Goal: Information Seeking & Learning: Learn about a topic

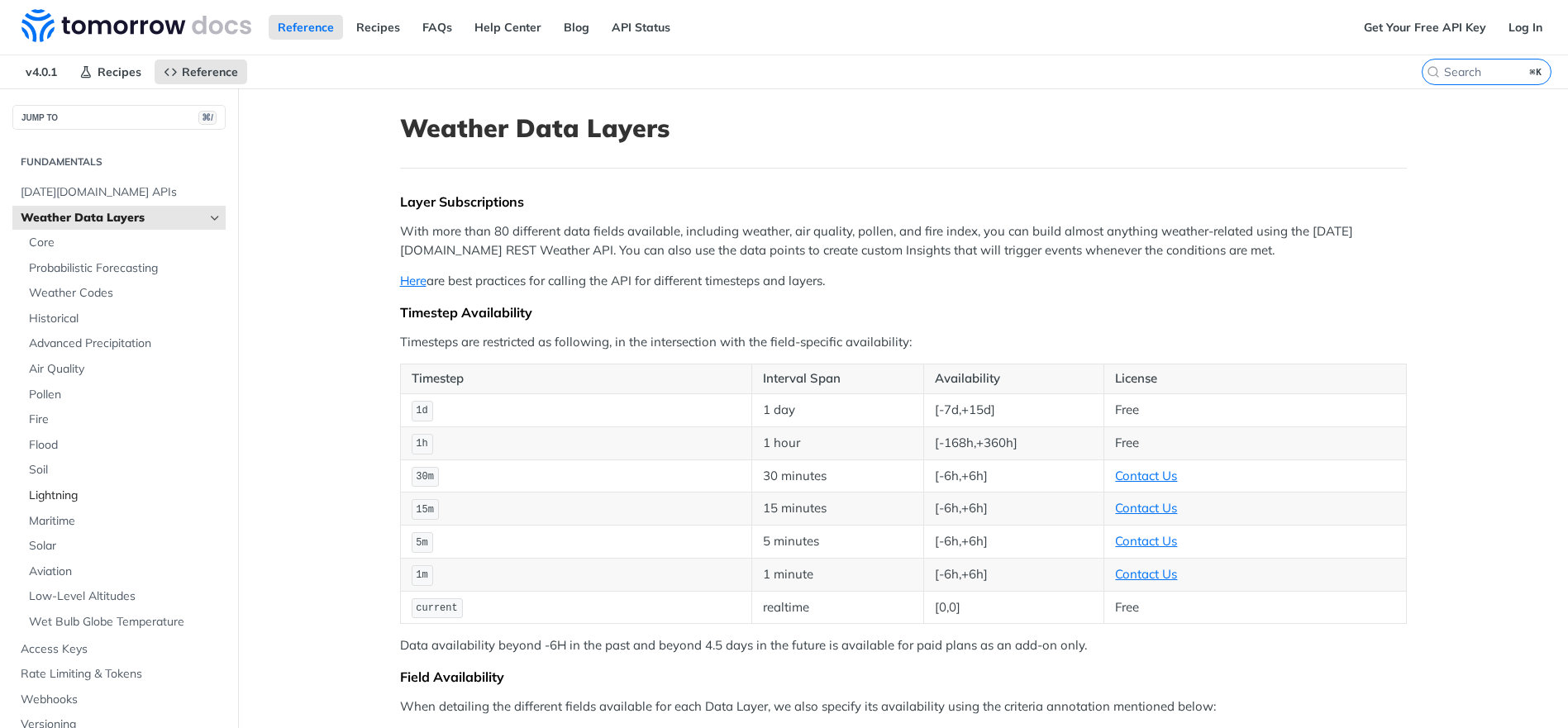
click at [62, 495] on span "Lightning" at bounding box center [125, 496] width 193 height 17
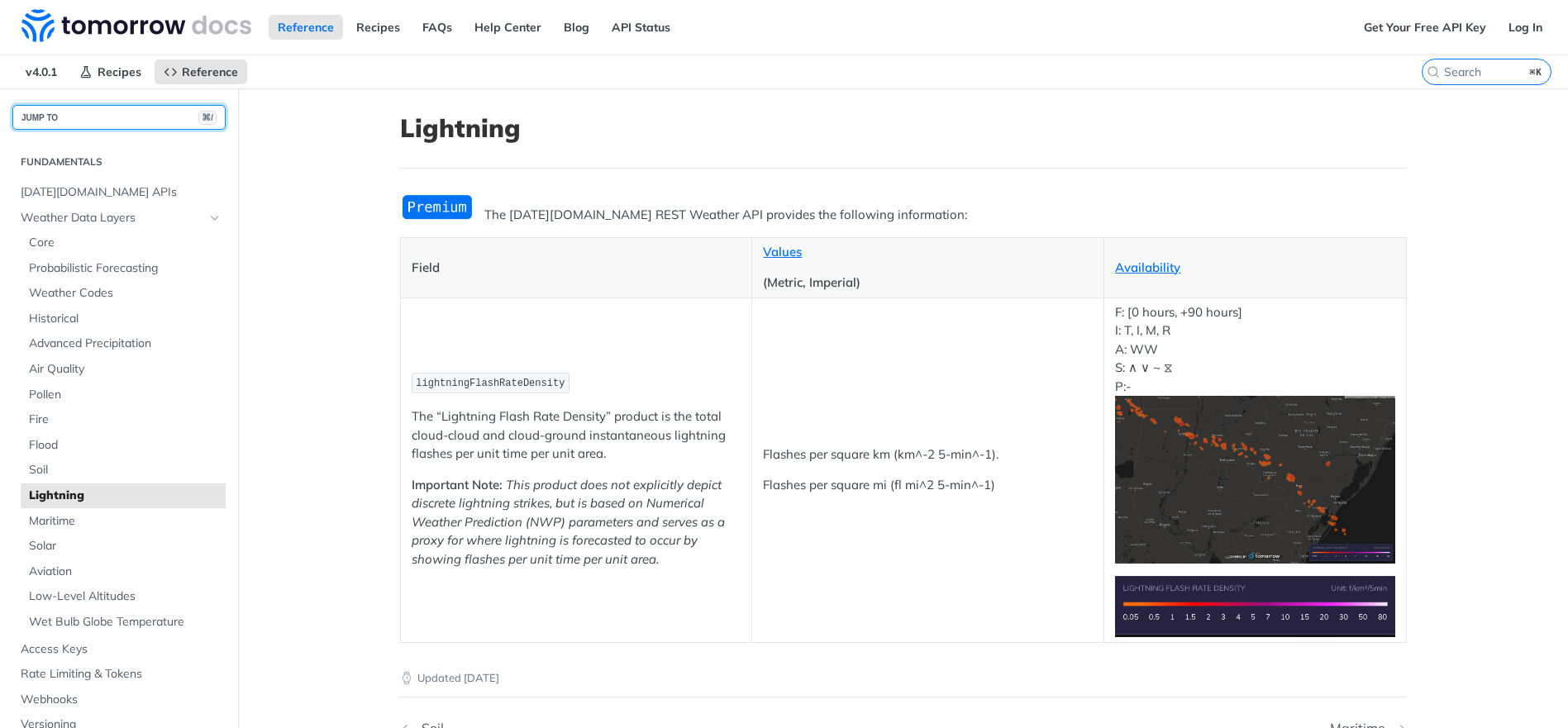
click at [78, 116] on button "JUMP TO ⌘/" at bounding box center [119, 117] width 213 height 24
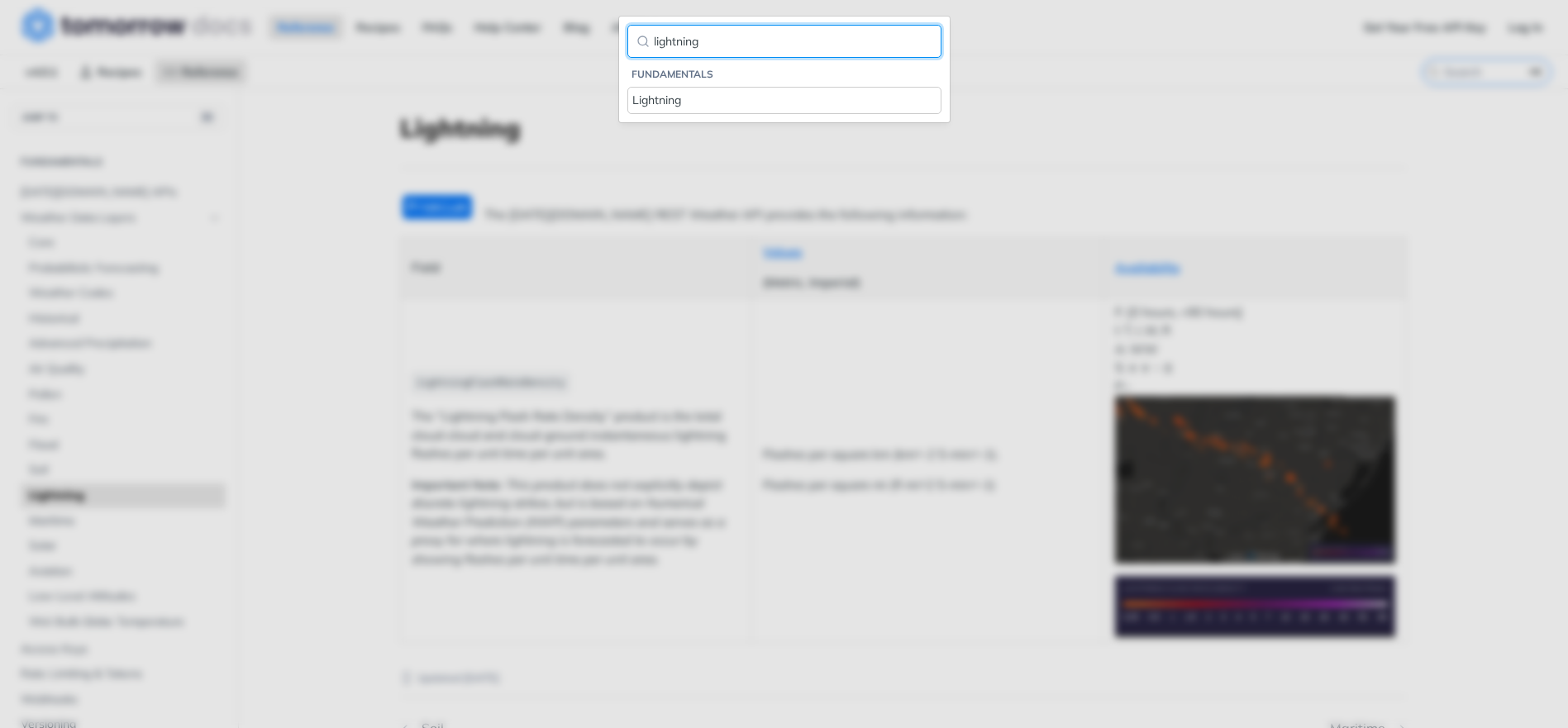
type input "lightning"
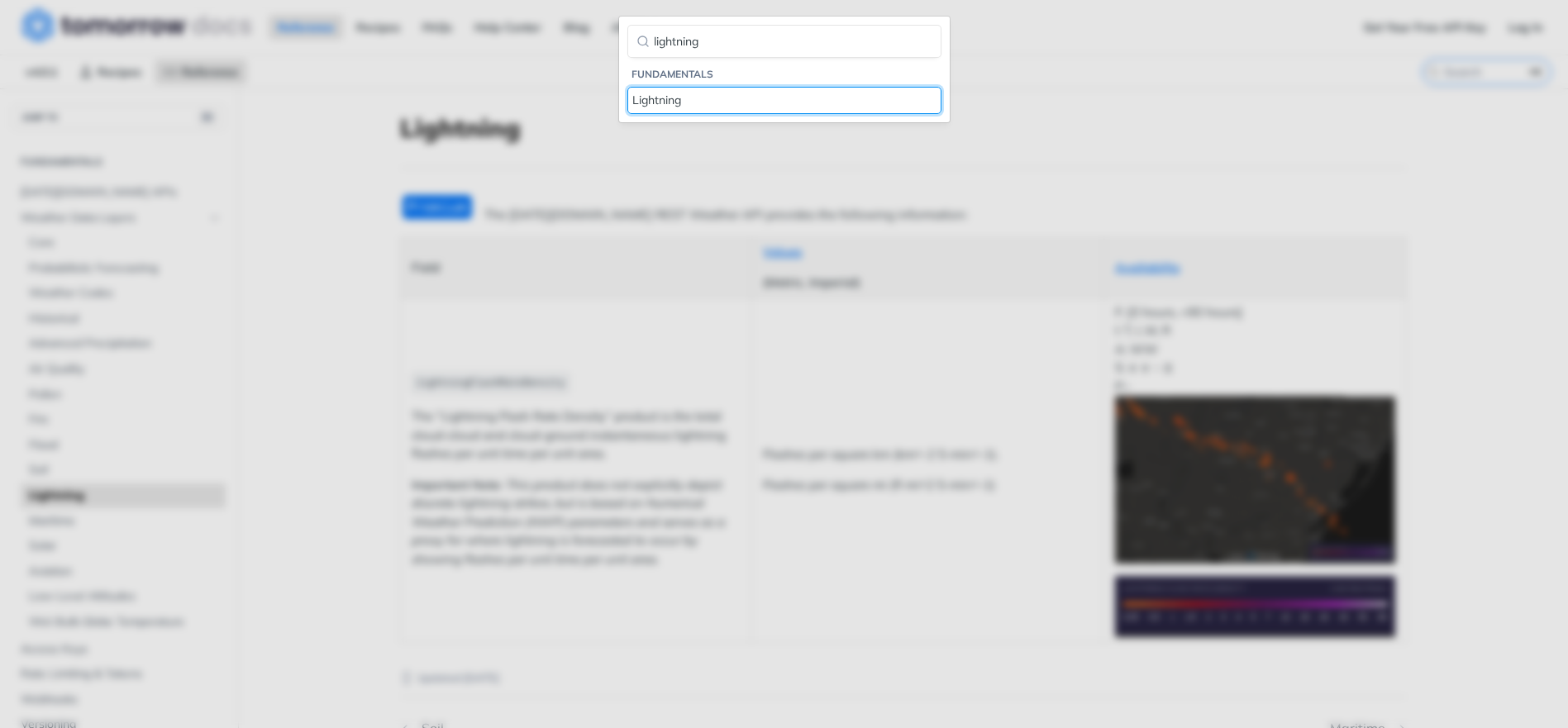
click at [681, 93] on div "Lightning" at bounding box center [784, 100] width 304 height 18
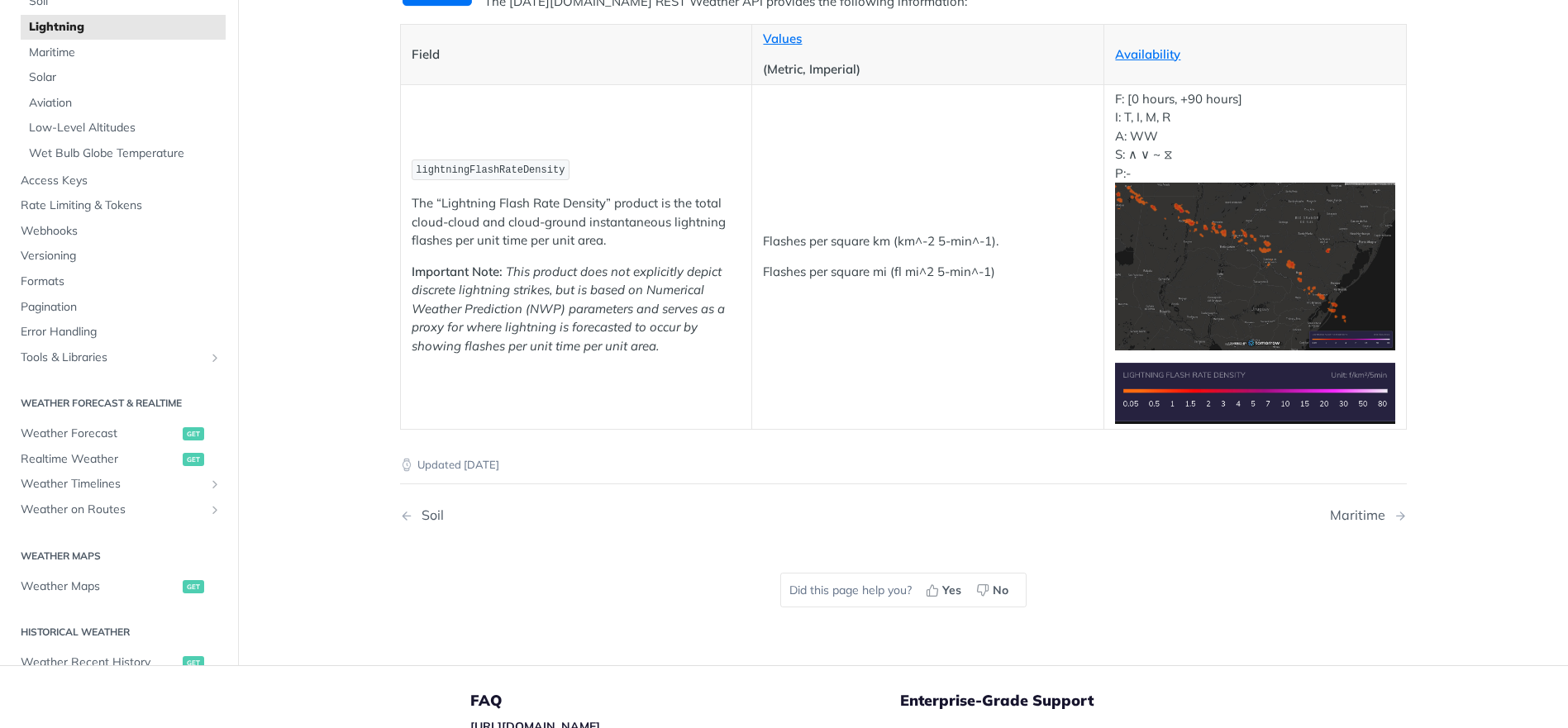
scroll to position [674, 0]
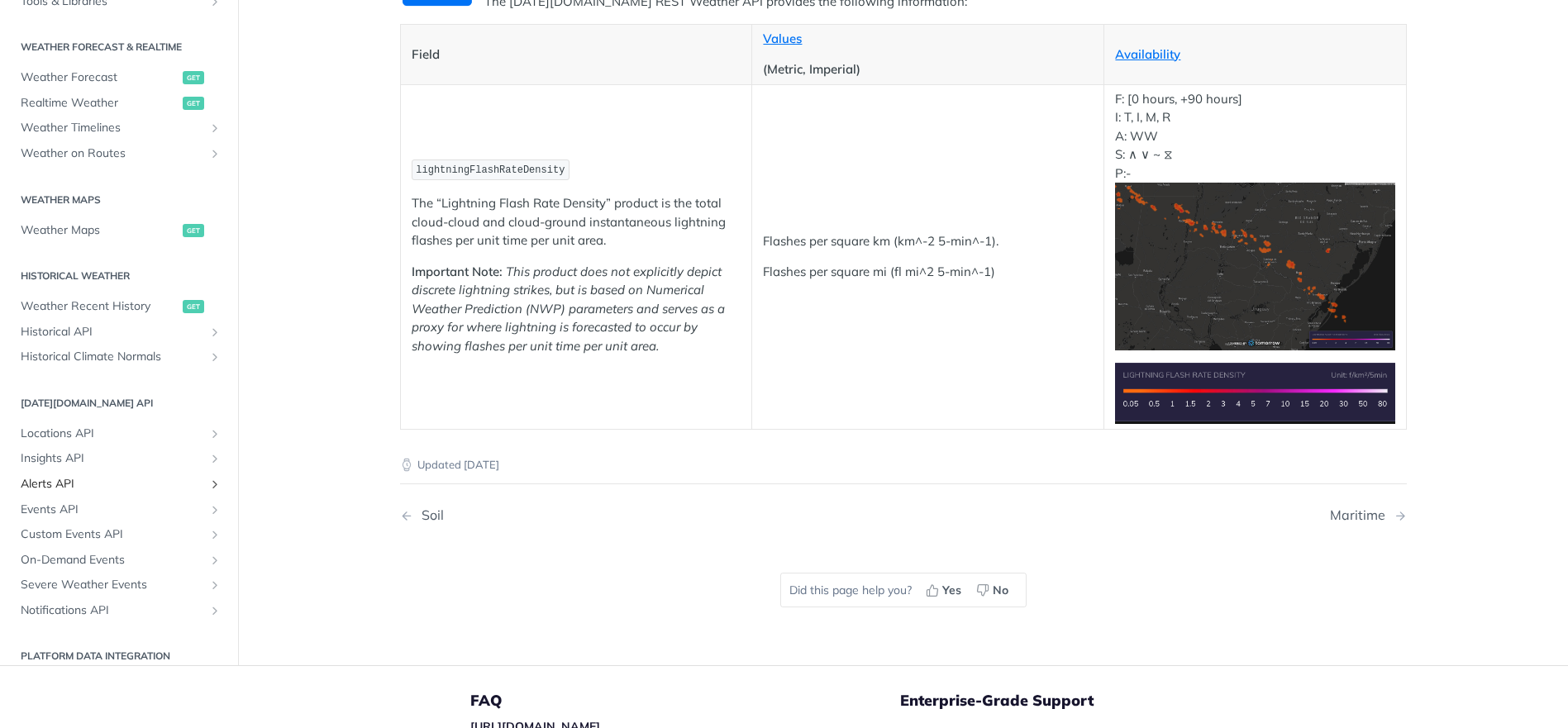
click at [69, 472] on link "Alerts API" at bounding box center [119, 484] width 213 height 24
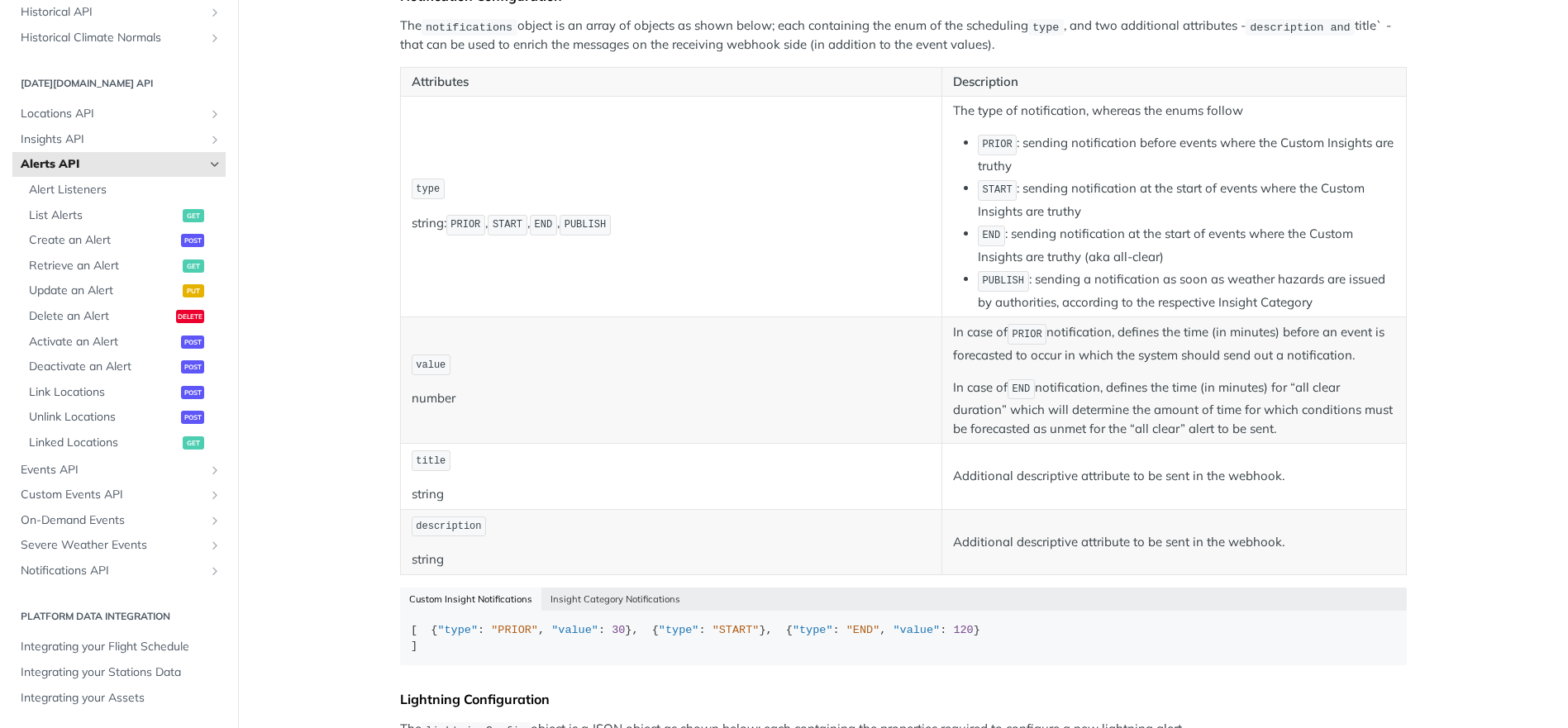
scroll to position [341, 0]
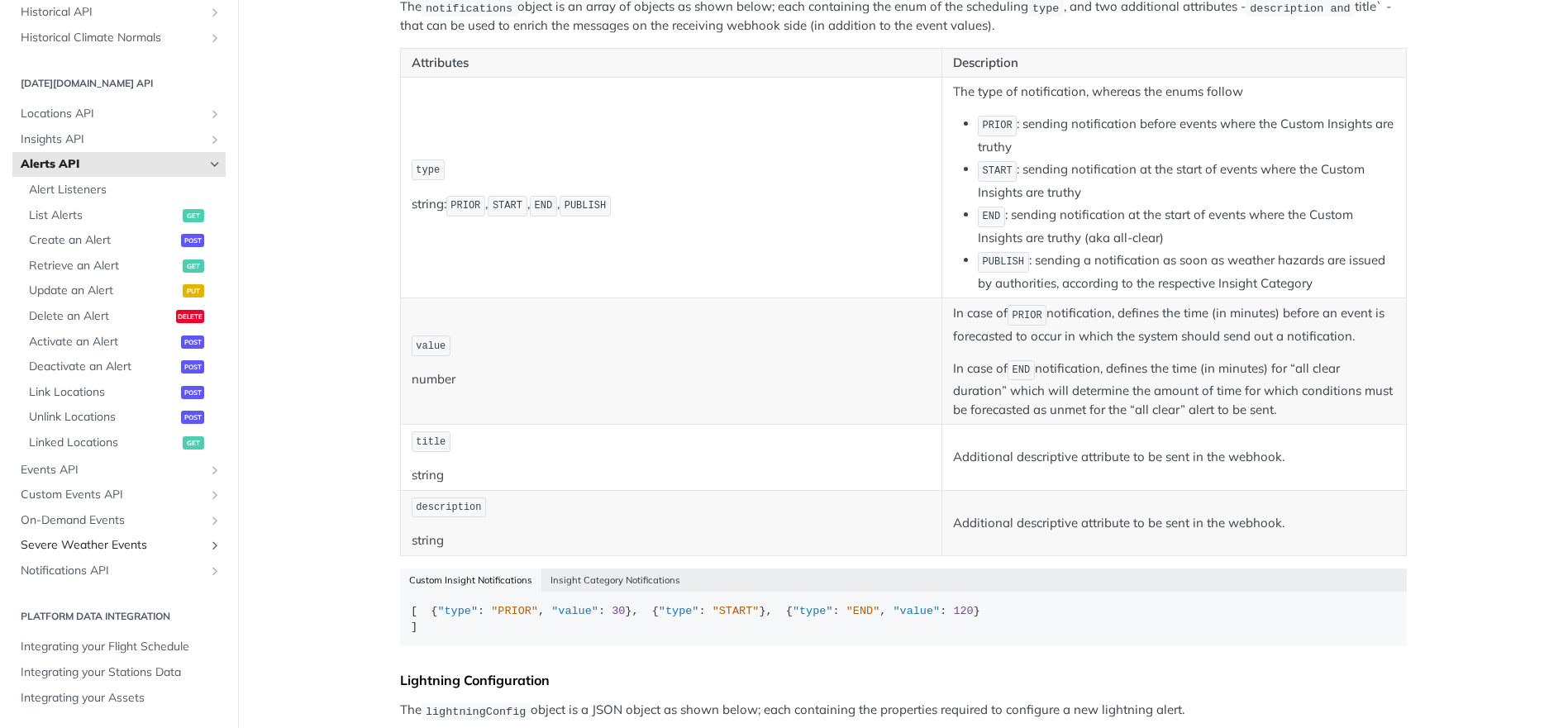
click at [102, 539] on span "Severe Weather Events" at bounding box center [112, 546] width 183 height 17
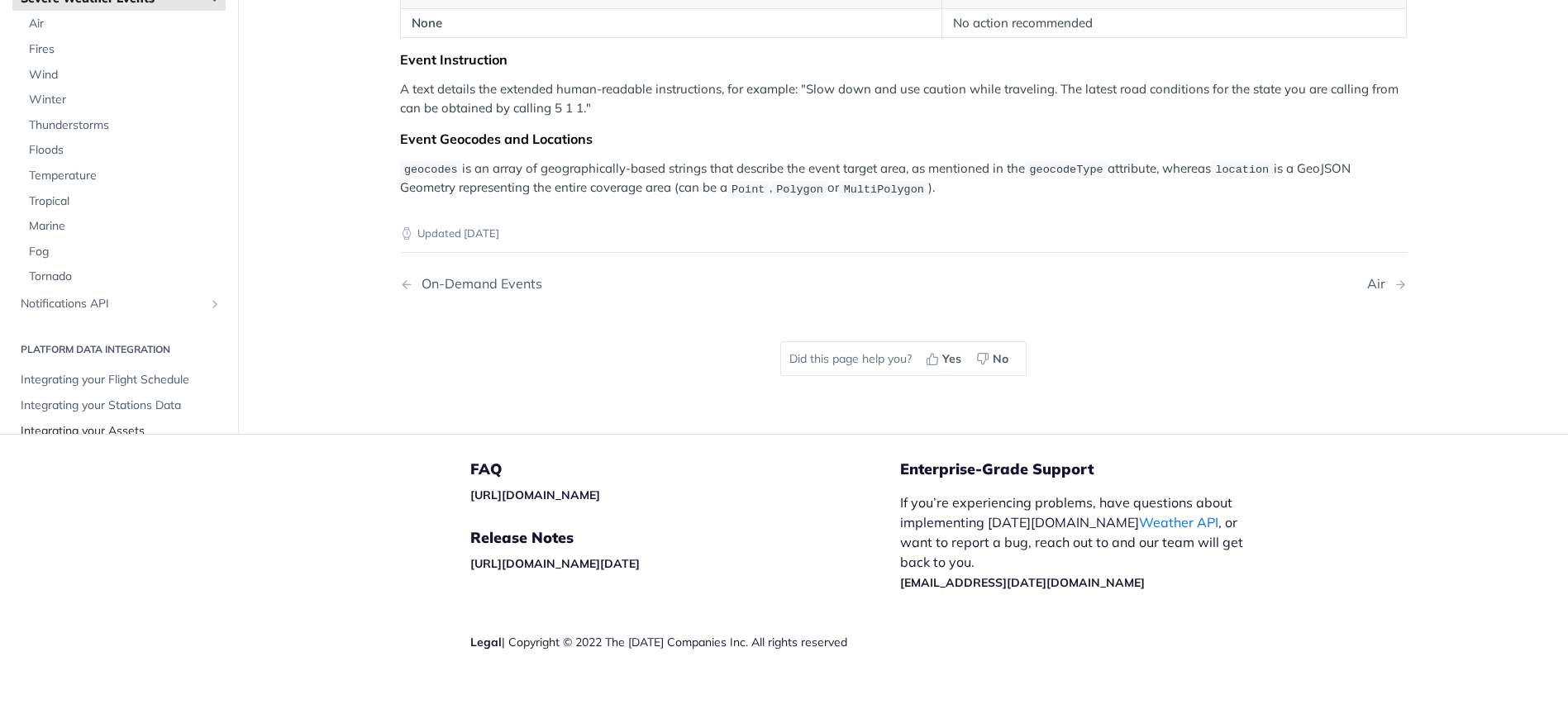
scroll to position [649, 0]
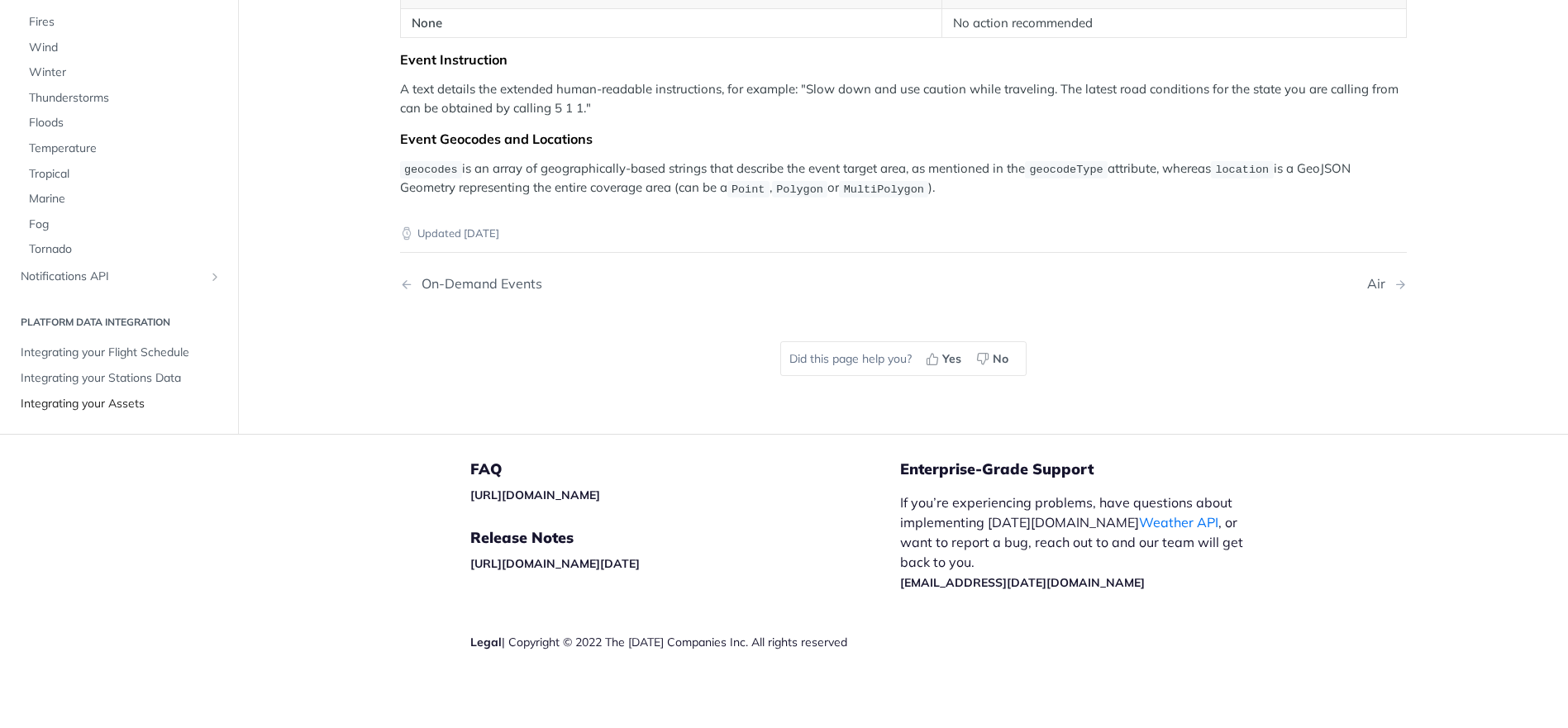
click at [144, 404] on span "Integrating your Assets" at bounding box center [121, 404] width 201 height 17
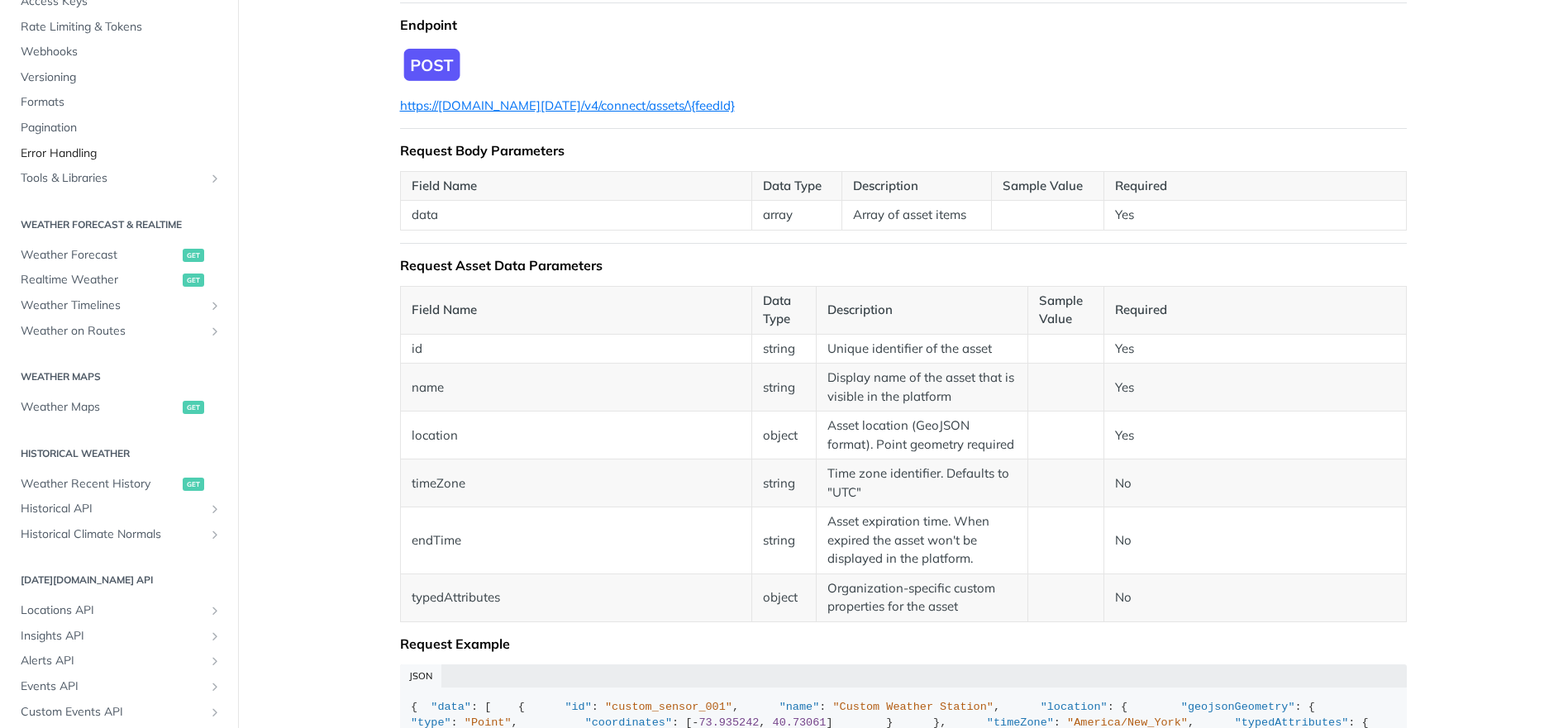
scroll to position [32, 0]
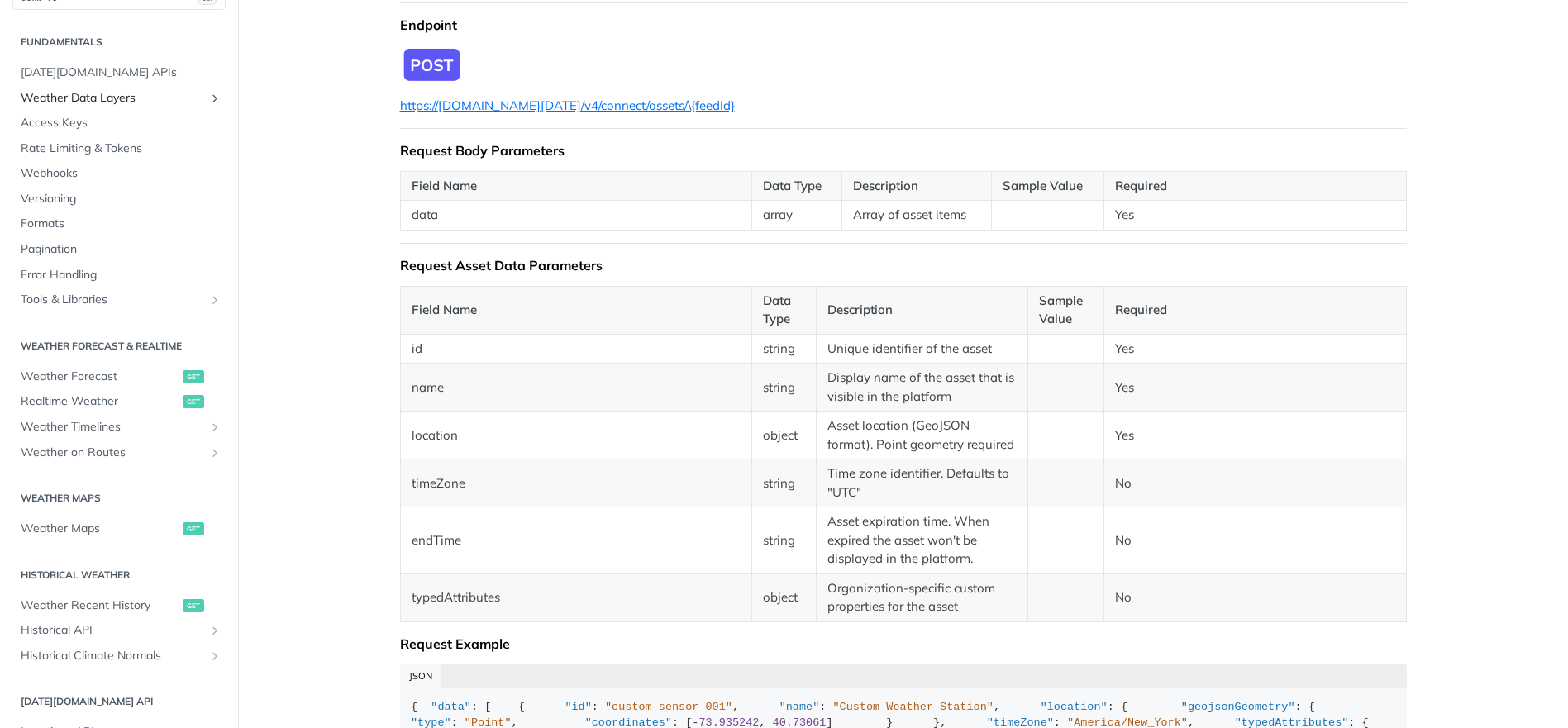
click at [125, 90] on span "Weather Data Layers" at bounding box center [112, 98] width 183 height 17
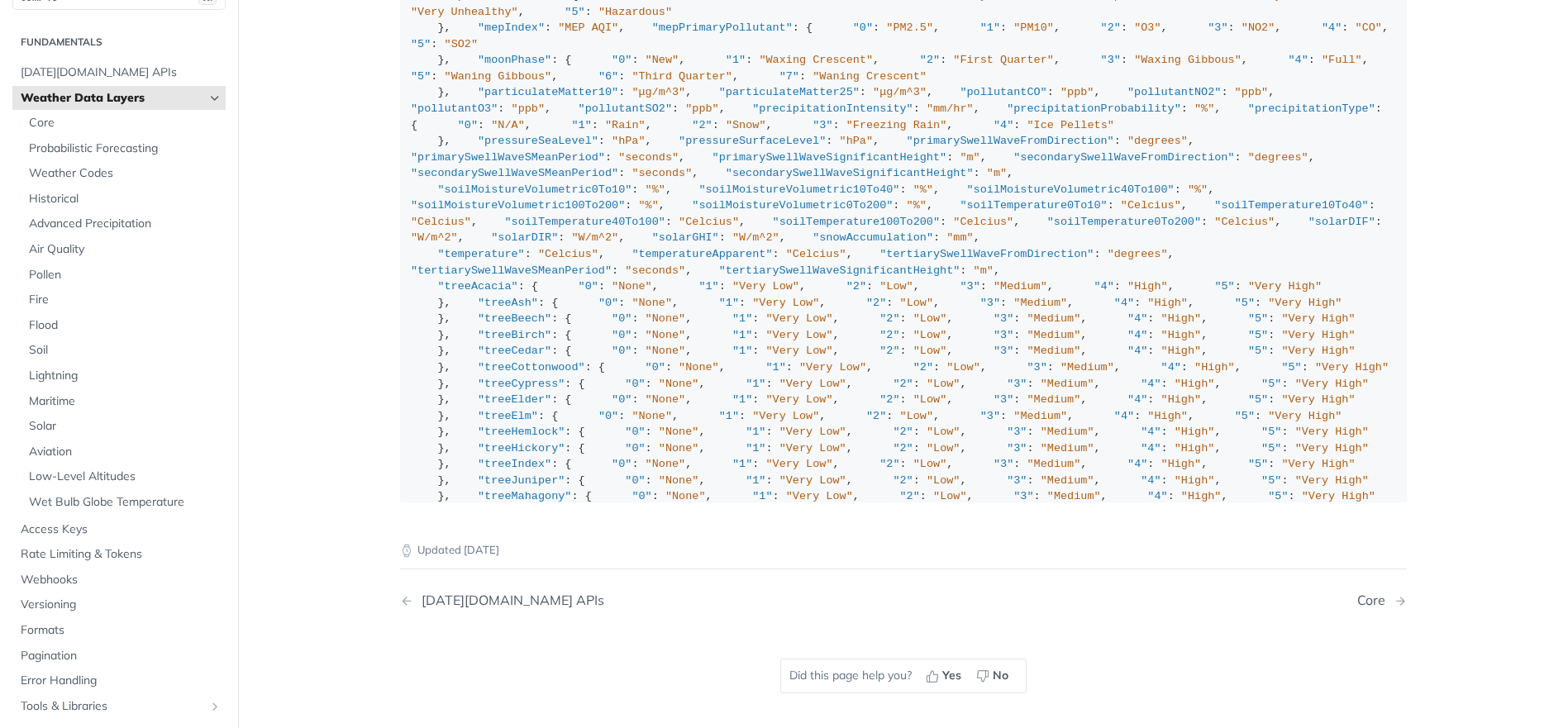
scroll to position [1590, 0]
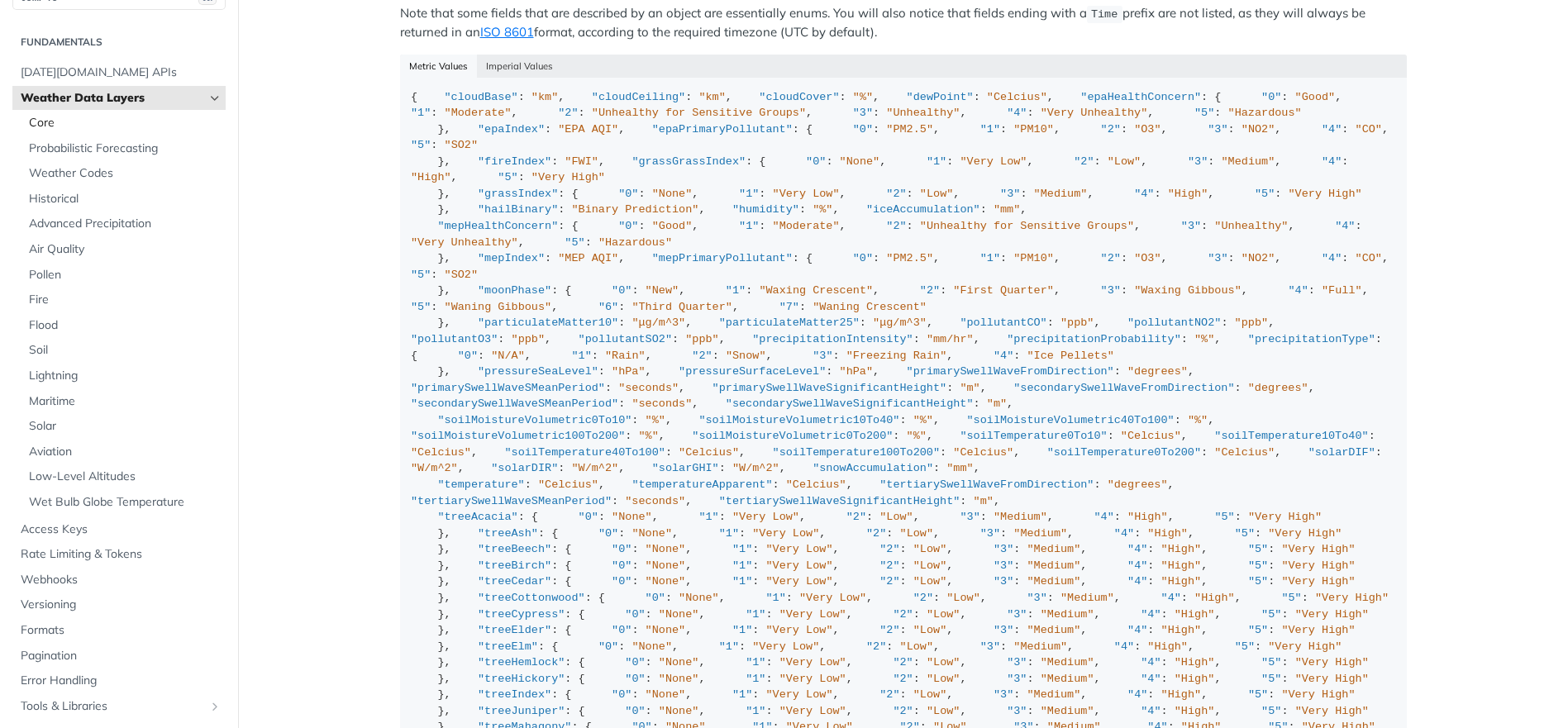
click at [123, 135] on link "Core" at bounding box center [123, 123] width 205 height 24
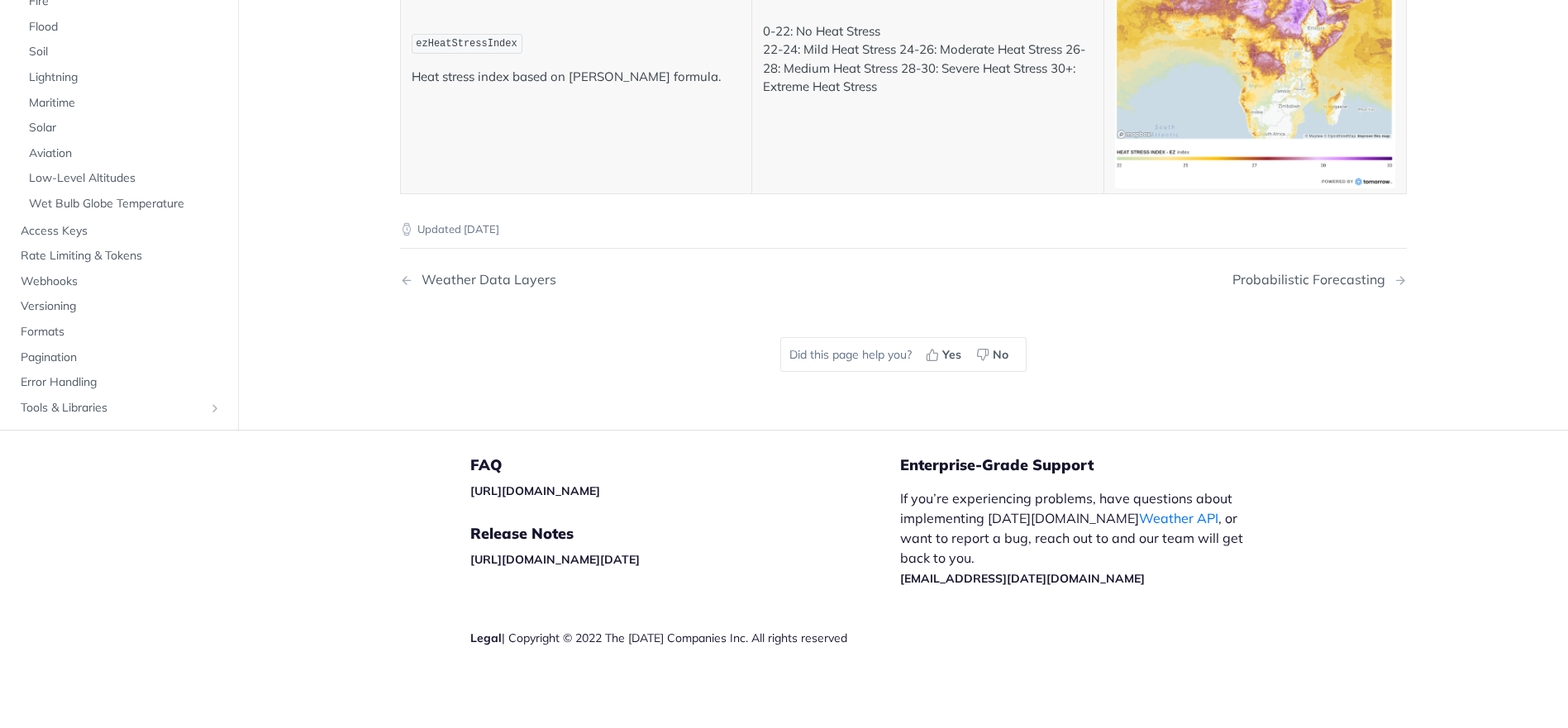
scroll to position [8345, 0]
click at [65, 111] on span "Maritime" at bounding box center [125, 104] width 193 height 17
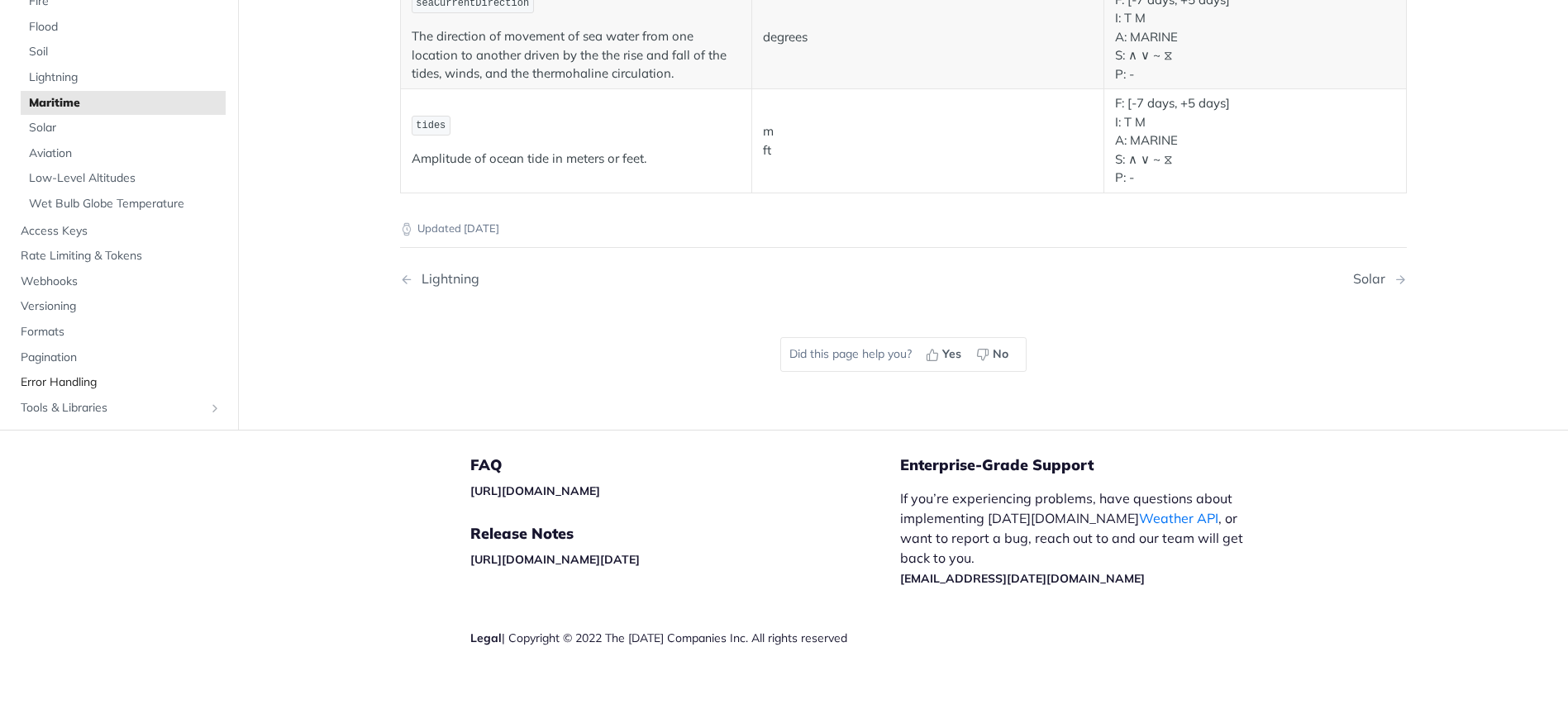
click at [72, 377] on span "Error Handling" at bounding box center [121, 383] width 201 height 17
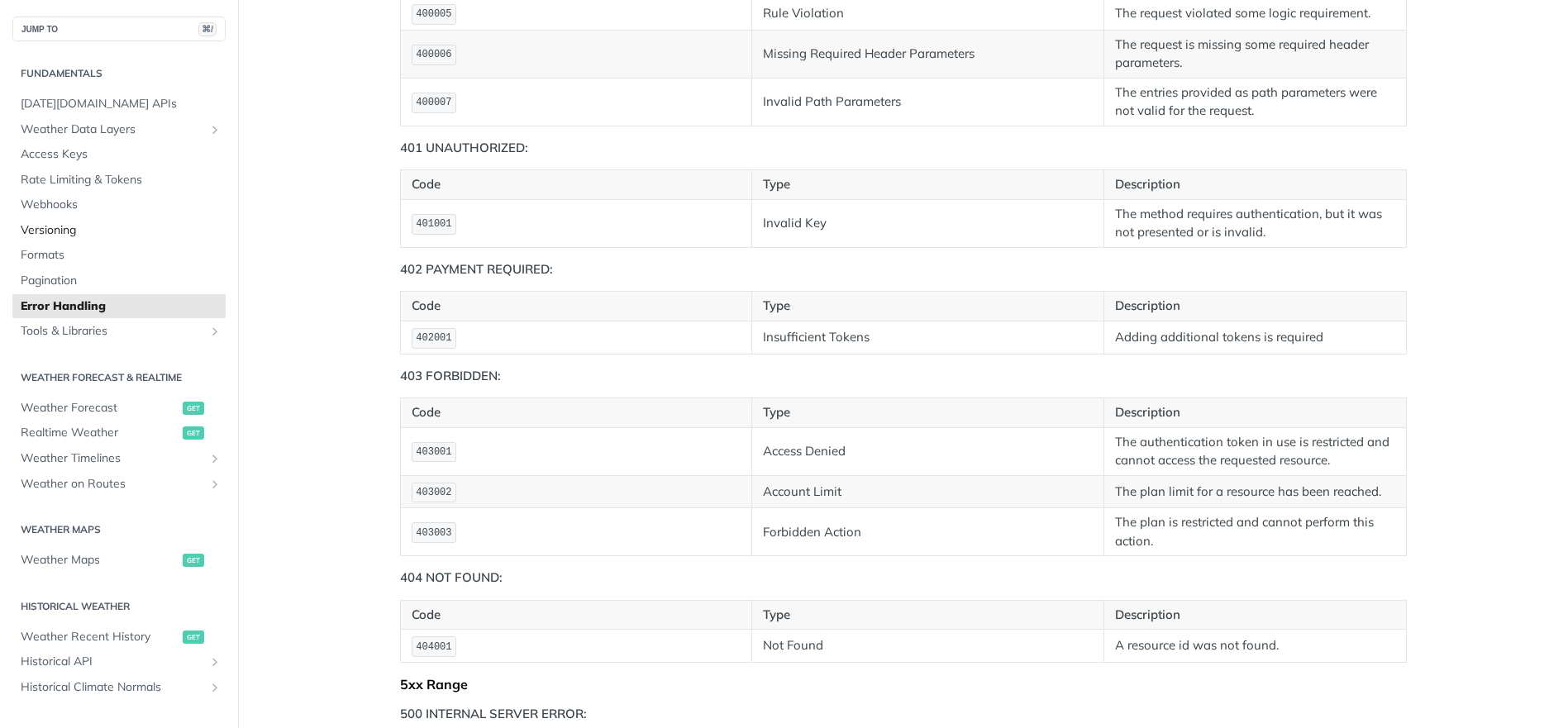
scroll to position [402, 0]
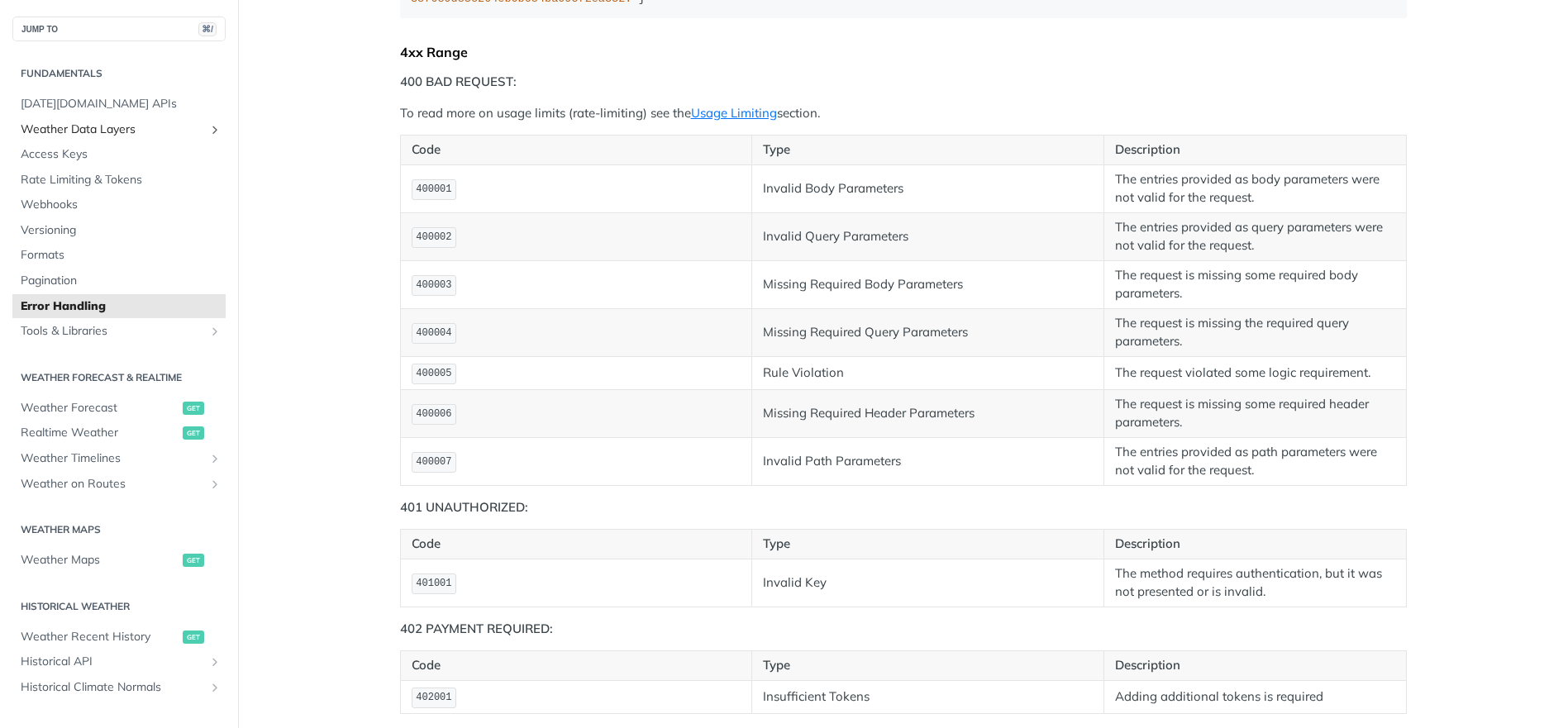
click at [83, 130] on span "Weather Data Layers" at bounding box center [112, 130] width 183 height 17
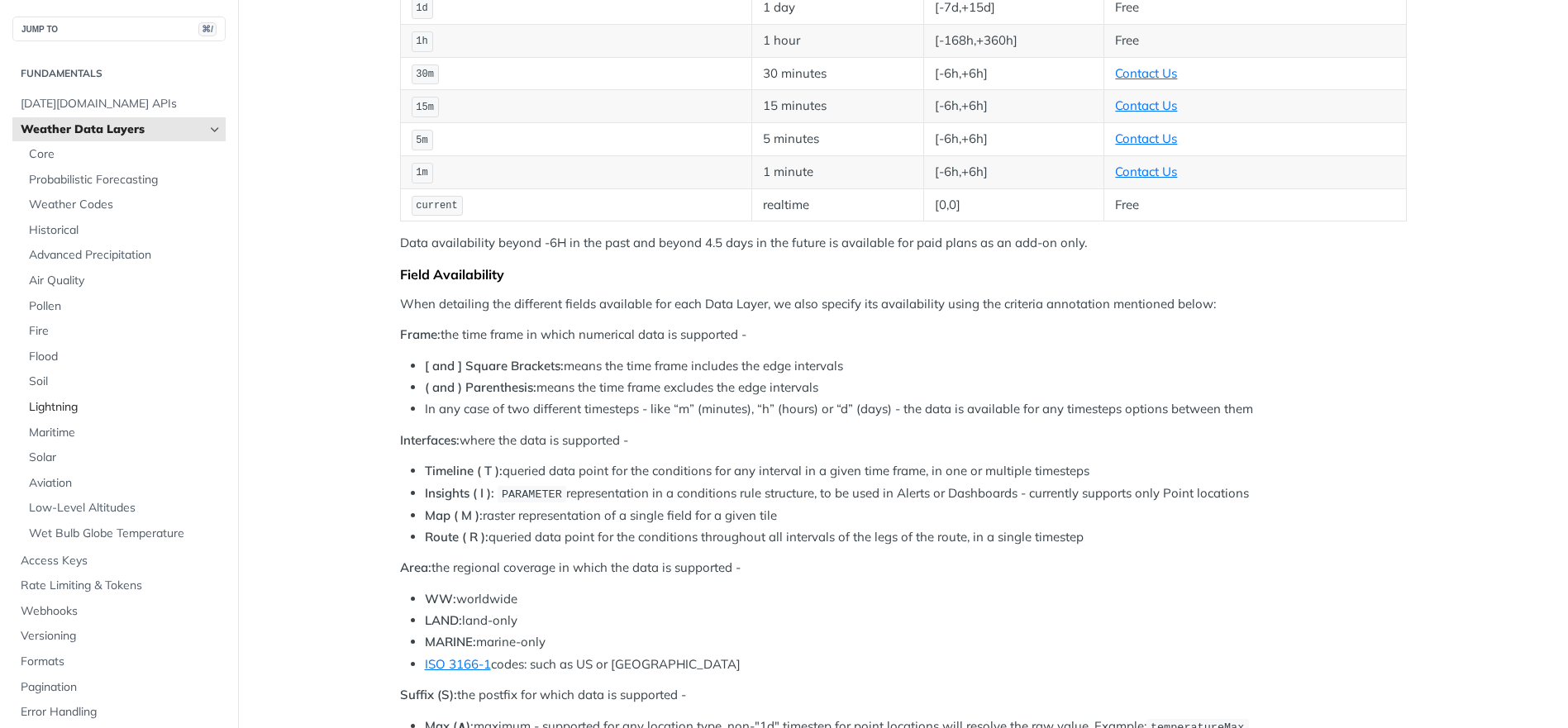
click at [49, 409] on span "Lightning" at bounding box center [125, 407] width 193 height 17
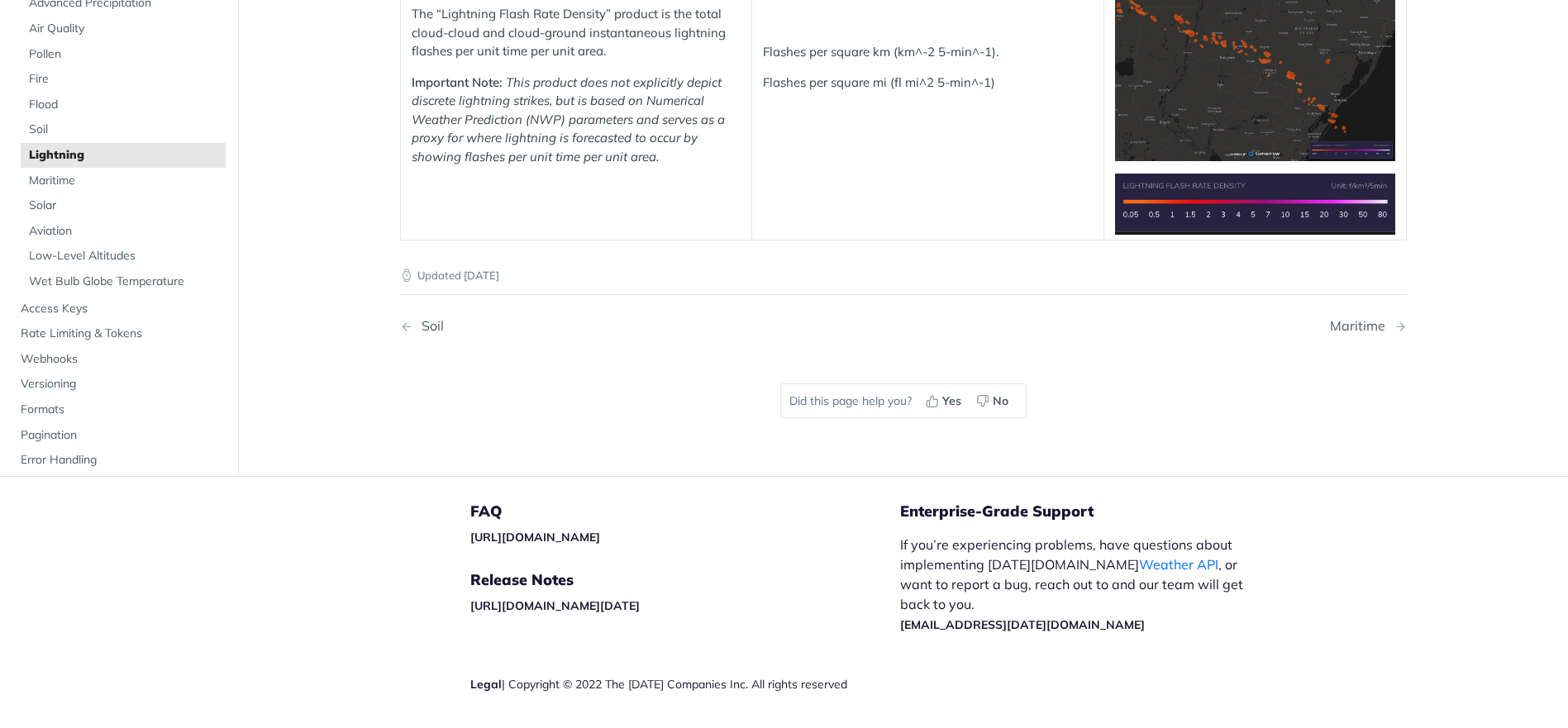
scroll to position [57, 0]
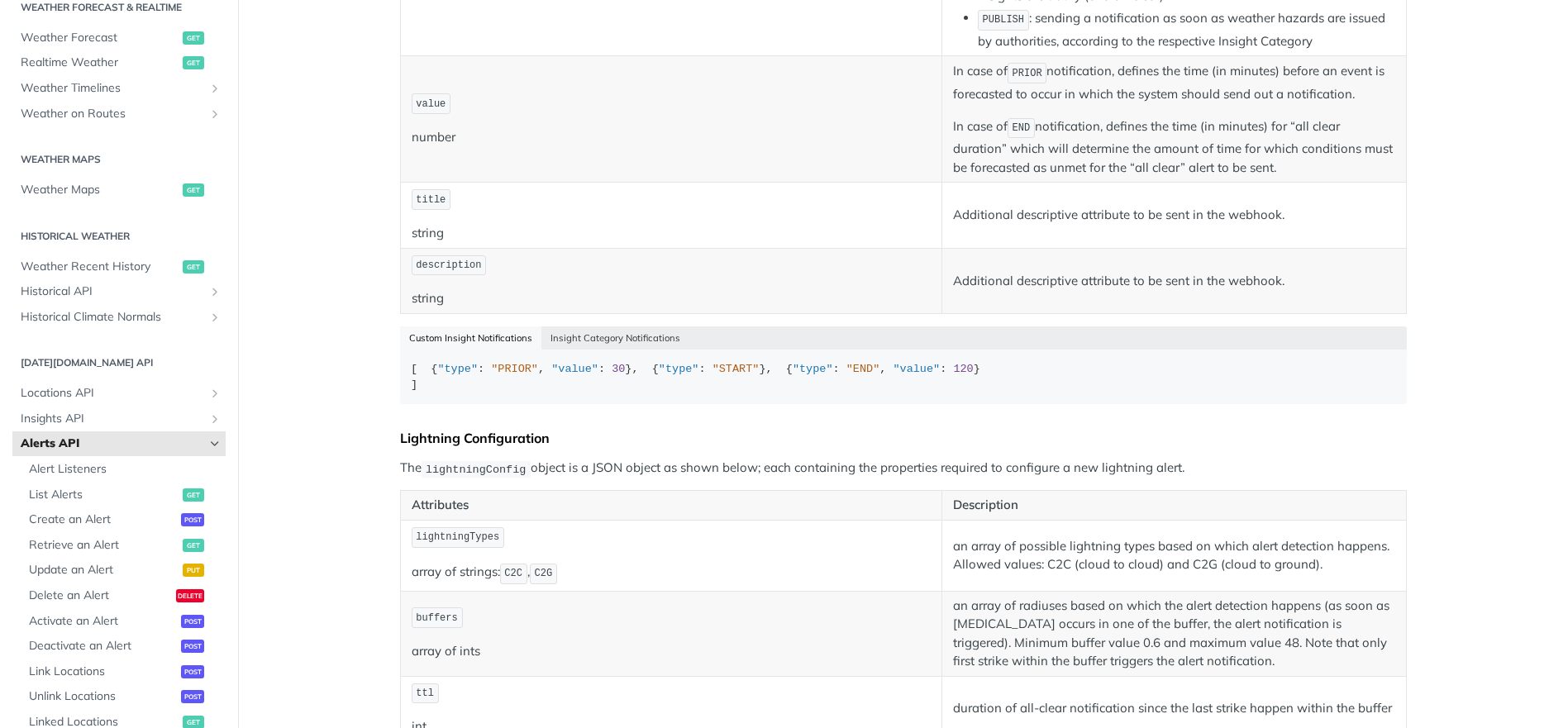
scroll to position [905, 0]
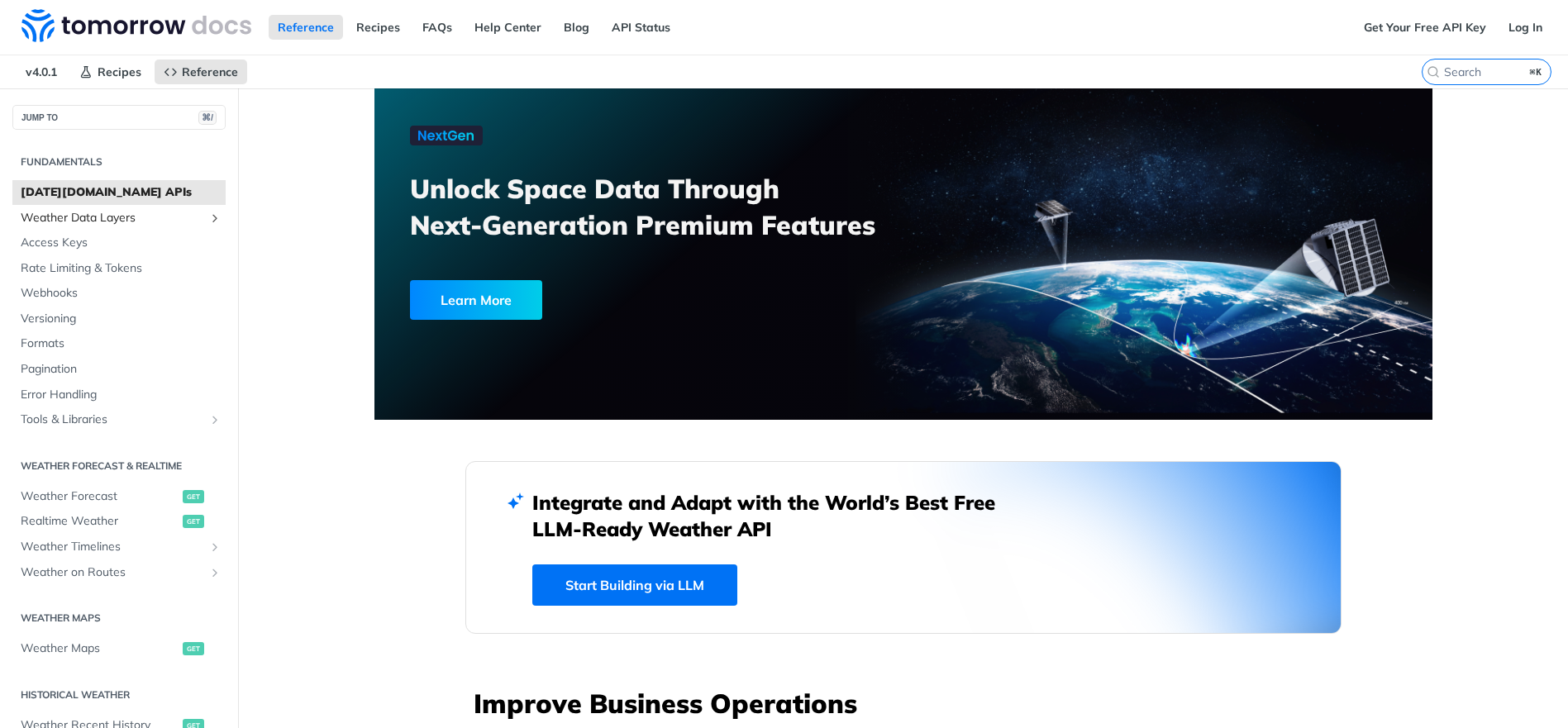
click at [96, 222] on span "Weather Data Layers" at bounding box center [112, 218] width 183 height 17
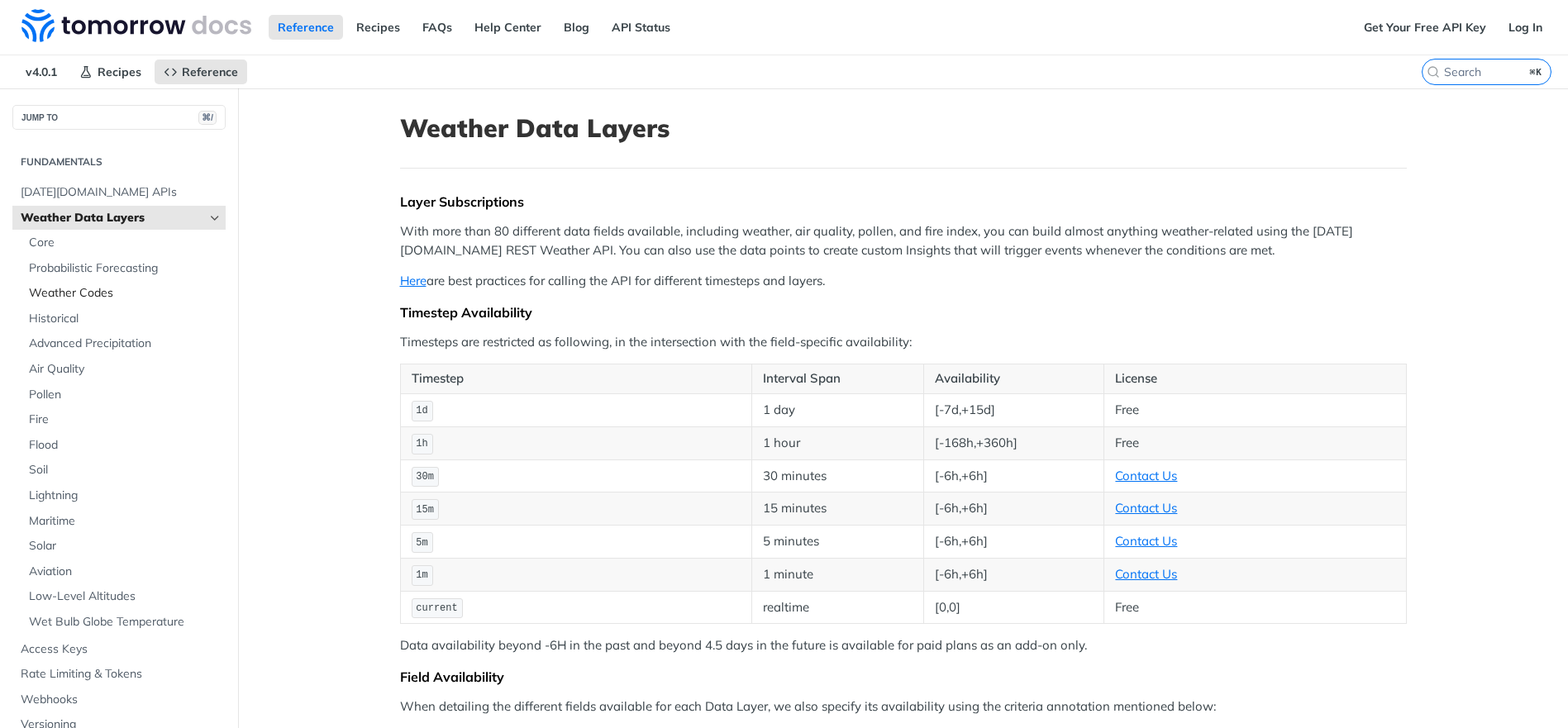
click at [99, 289] on span "Weather Codes" at bounding box center [125, 294] width 193 height 17
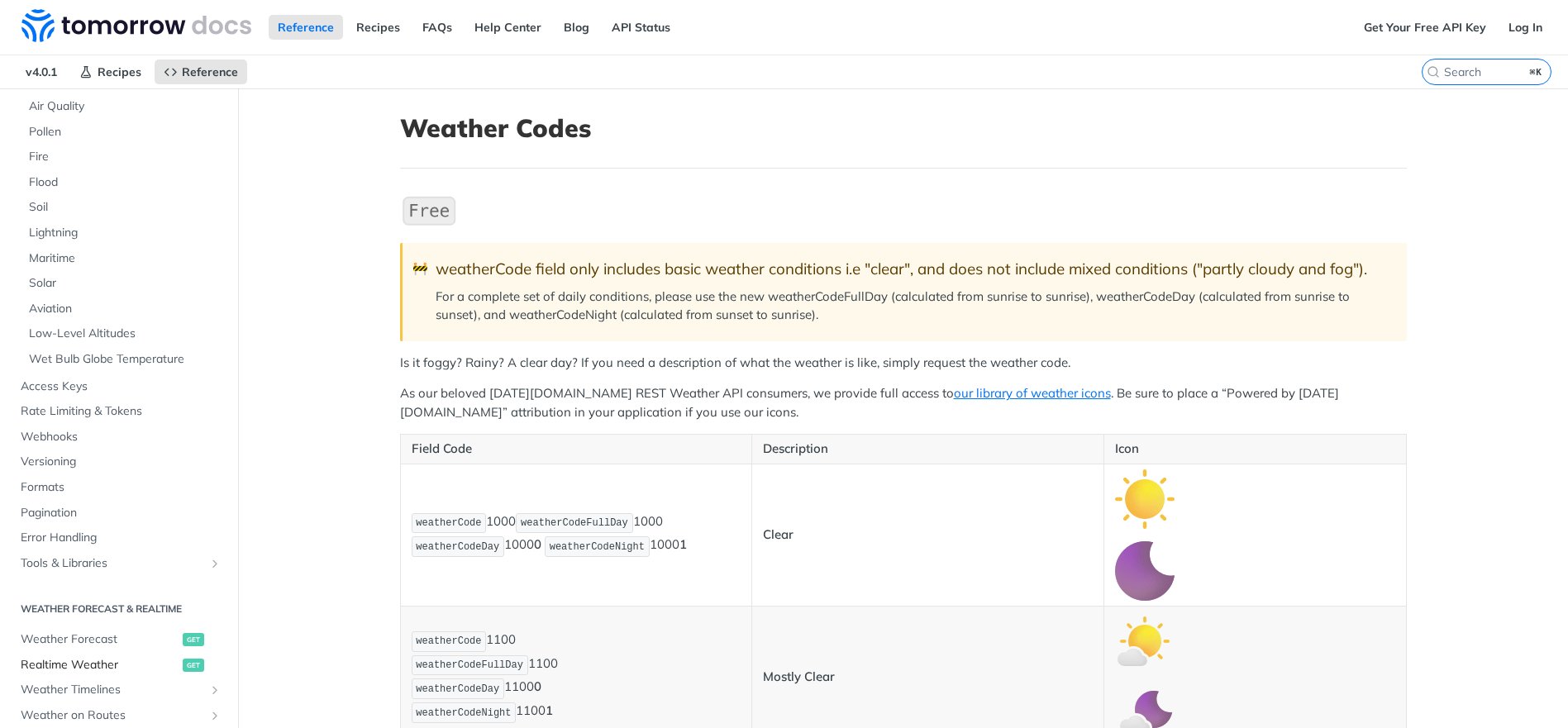
scroll to position [279, 0]
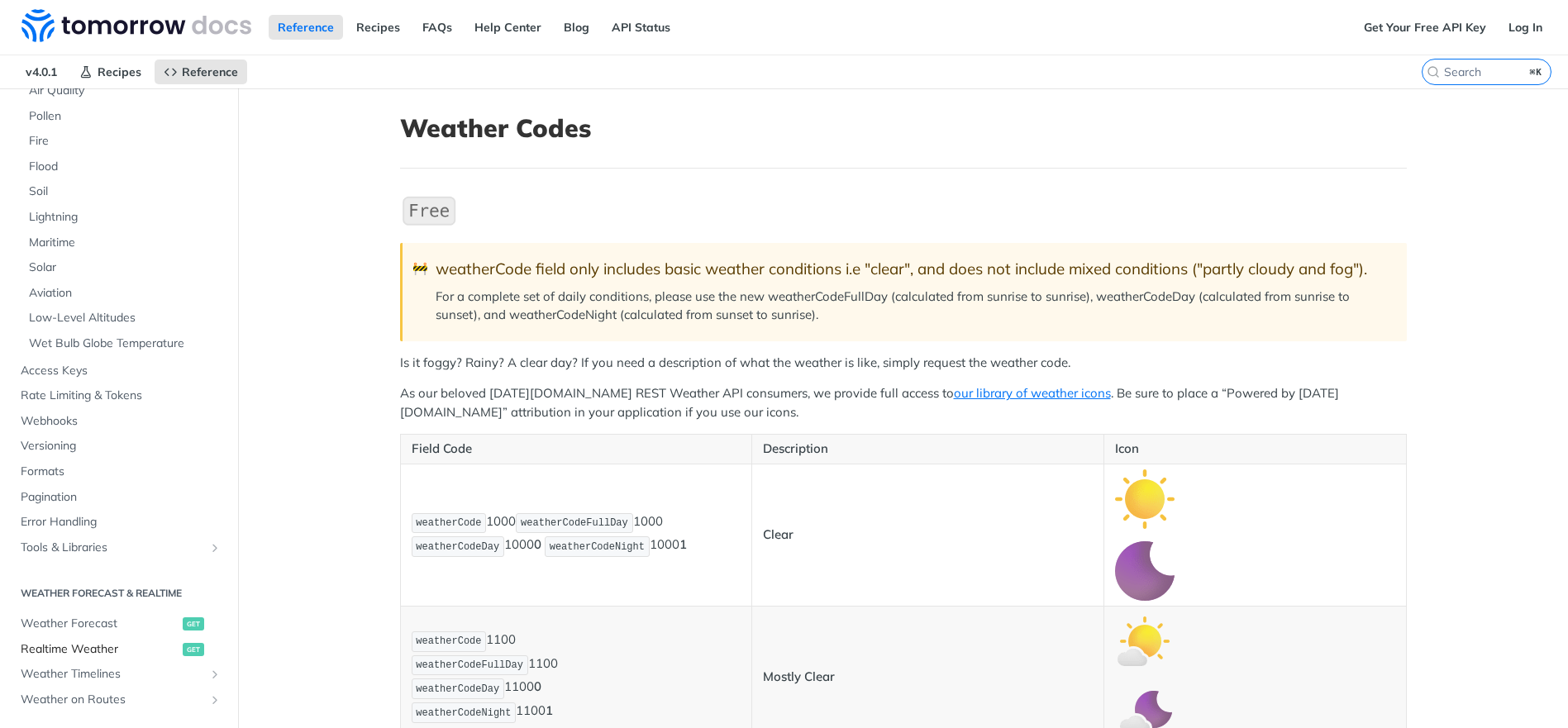
click at [102, 637] on link "Realtime Weather get" at bounding box center [119, 649] width 213 height 24
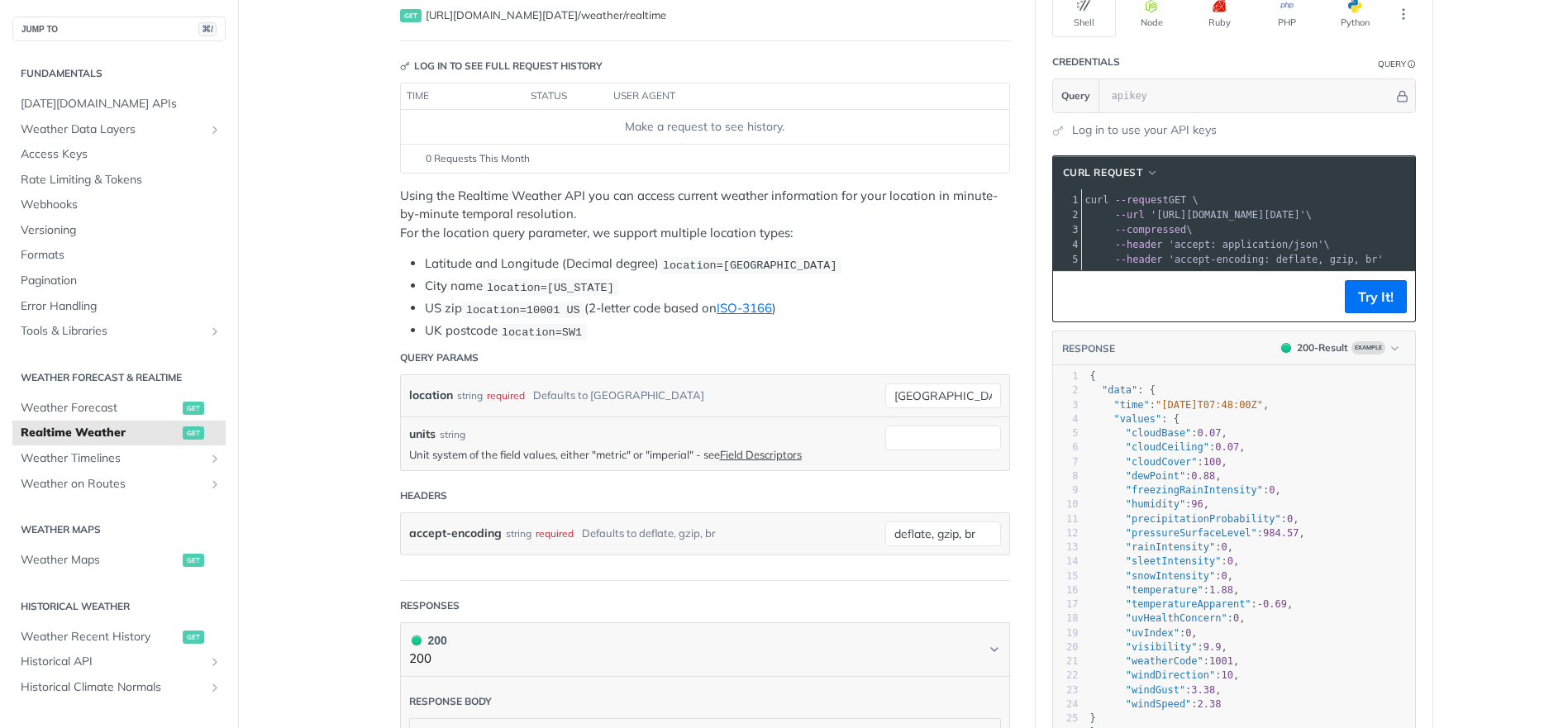
scroll to position [152, 0]
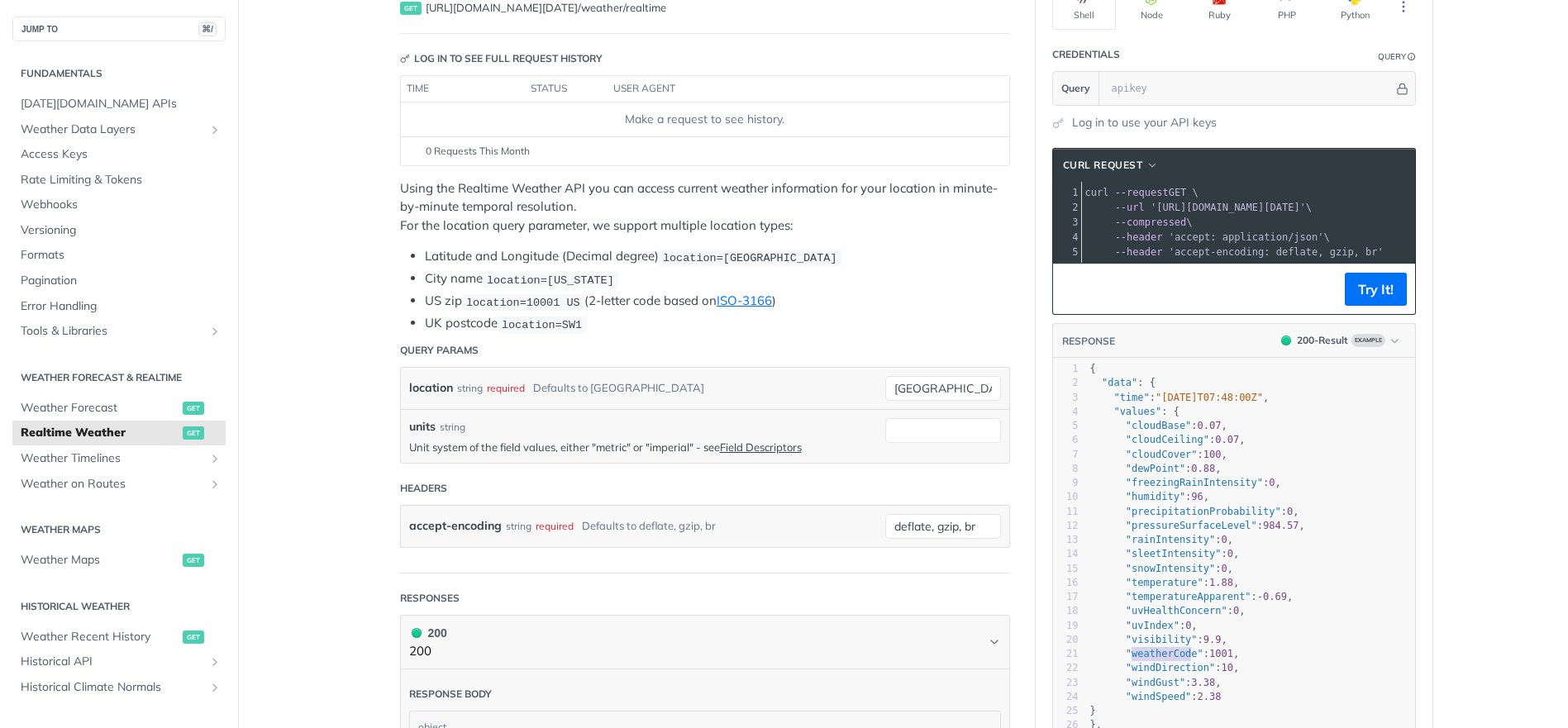
type textarea "weatherCode"
drag, startPoint x: 1126, startPoint y: 666, endPoint x: 1190, endPoint y: 667, distance: 64.0
click at [1190, 660] on span ""weatherCode"" at bounding box center [1164, 653] width 78 height 11
